Goal: Navigation & Orientation: Go to known website

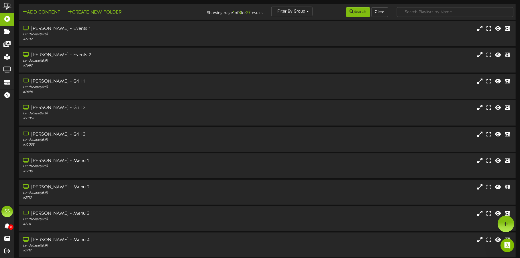
scroll to position [1131, 0]
click at [505, 250] on div "Open Intercom Messenger" at bounding box center [507, 245] width 15 height 15
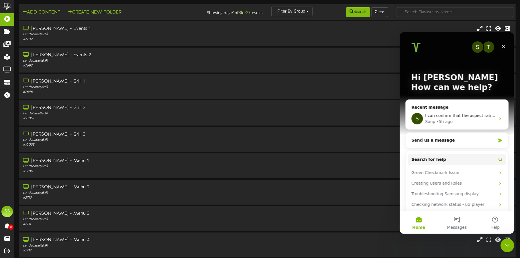
click at [502, 48] on icon "Close" at bounding box center [503, 46] width 5 height 5
